Goal: Task Accomplishment & Management: Use online tool/utility

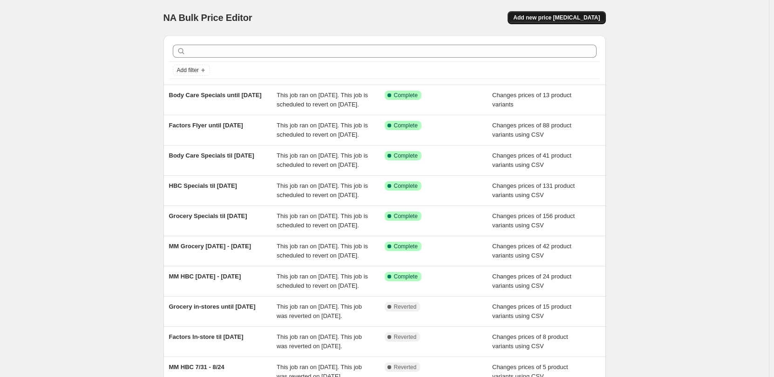
click at [573, 19] on span "Add new price change job" at bounding box center [556, 17] width 87 height 7
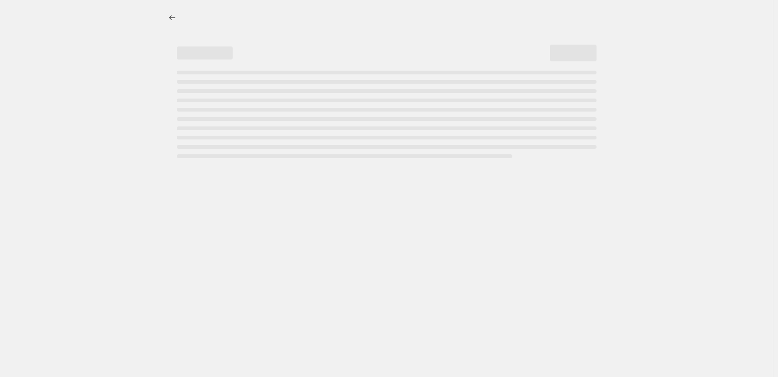
select select "percentage"
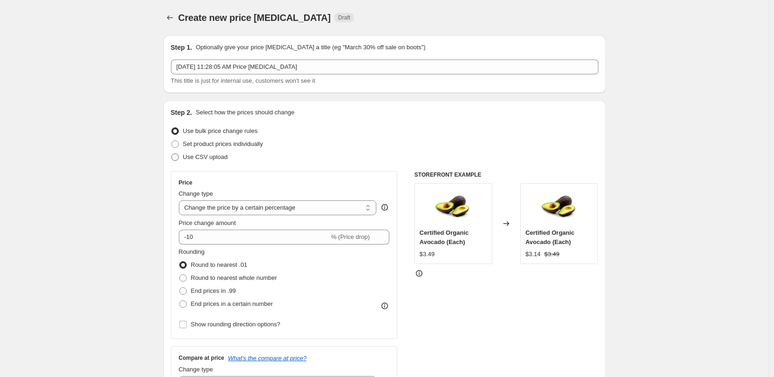
click at [208, 161] on span "Use CSV upload" at bounding box center [205, 157] width 45 height 7
click at [172, 154] on input "Use CSV upload" at bounding box center [171, 154] width 0 height 0
radio input "true"
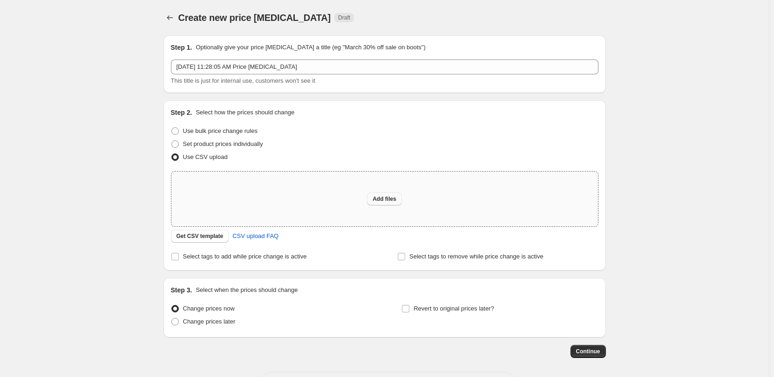
click at [390, 199] on span "Add files" at bounding box center [384, 198] width 24 height 7
click at [190, 236] on span "Get CSV template" at bounding box center [199, 236] width 47 height 7
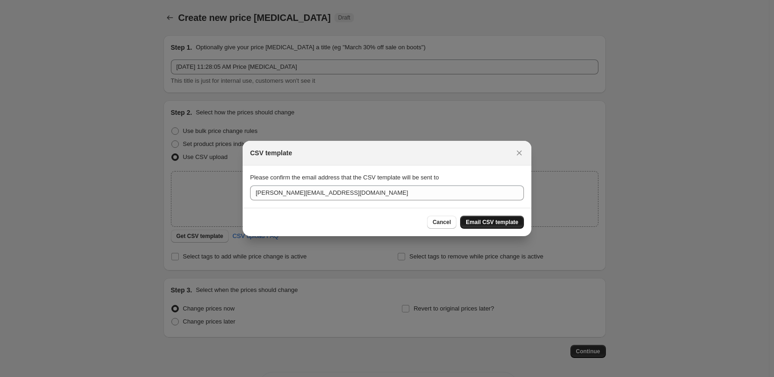
click at [497, 224] on span "Email CSV template" at bounding box center [491, 222] width 53 height 7
